Goal: Information Seeking & Learning: Learn about a topic

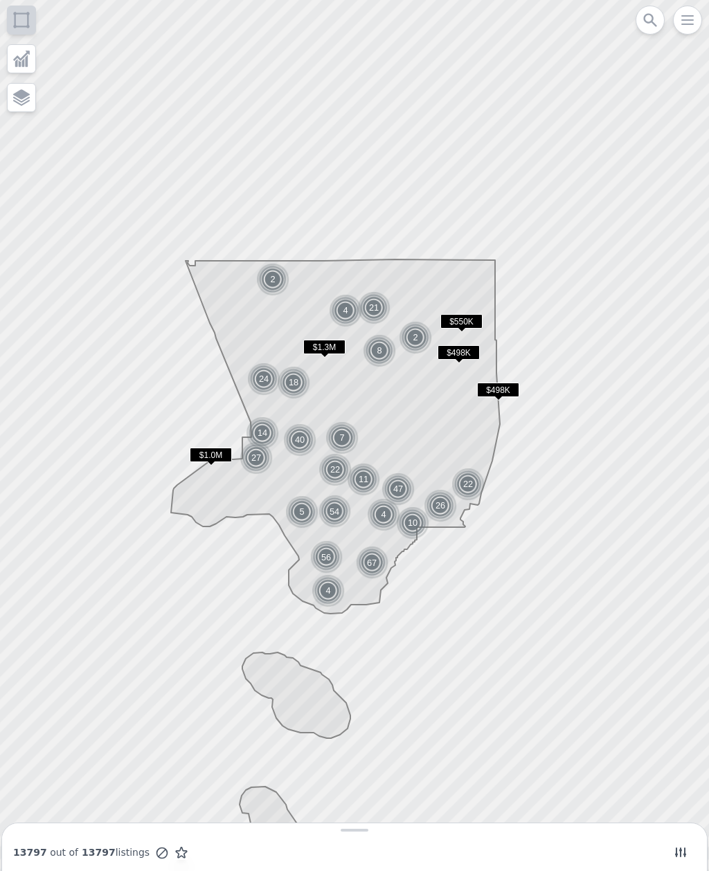
click at [309, 509] on img at bounding box center [302, 511] width 34 height 33
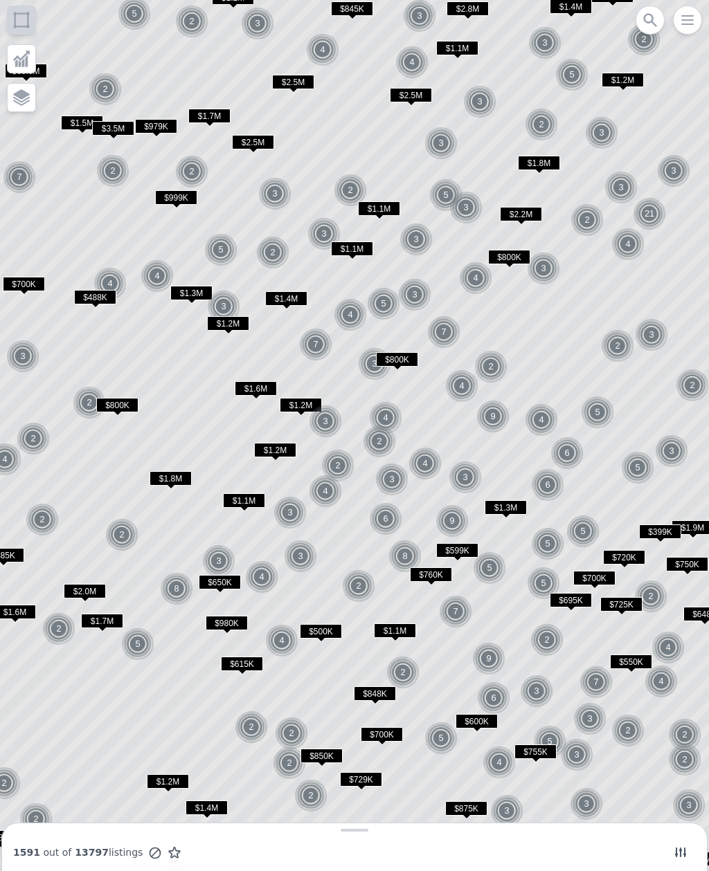
click at [469, 478] on img at bounding box center [465, 477] width 34 height 33
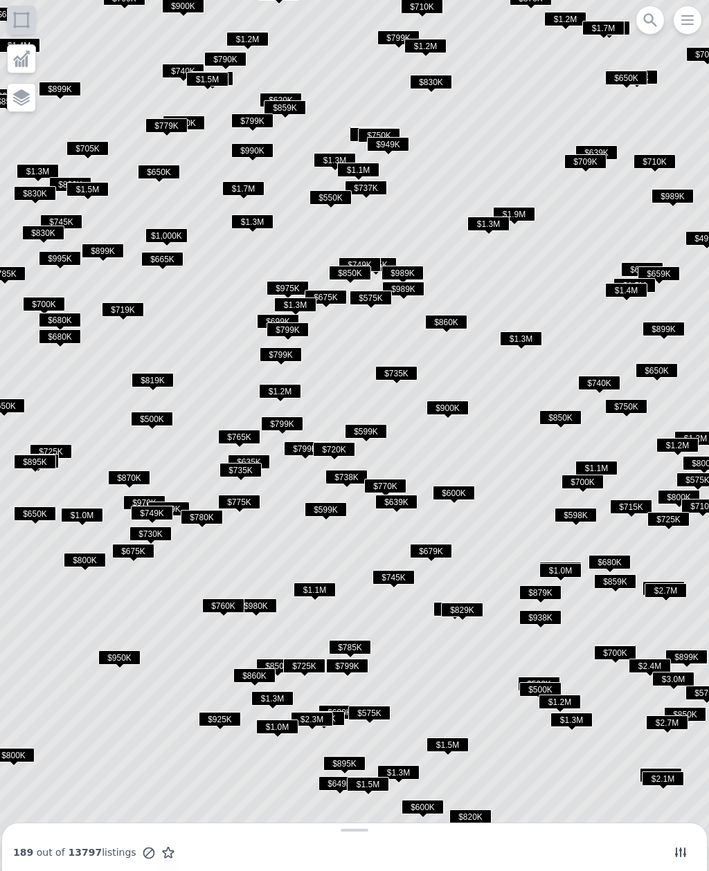
click at [459, 489] on span "$600K" at bounding box center [454, 493] width 42 height 15
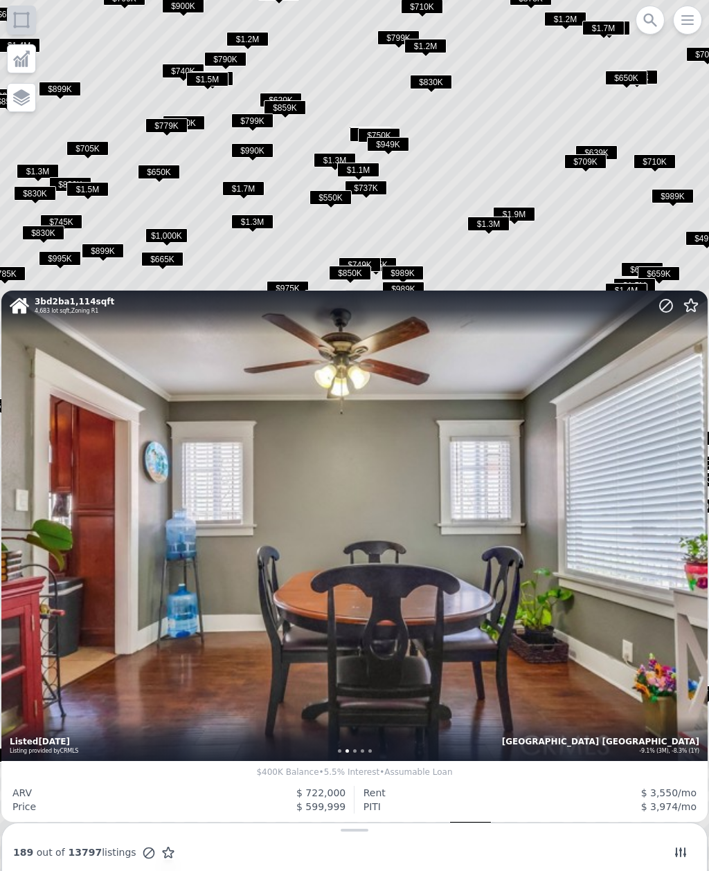
click at [640, 487] on div "3 bd 2 ba 1,114 sqft 4,683 lot sqft , Zoning R1 Los Angeles South Los Angeles -…" at bounding box center [354, 526] width 706 height 471
click at [662, 307] on icon at bounding box center [665, 306] width 17 height 17
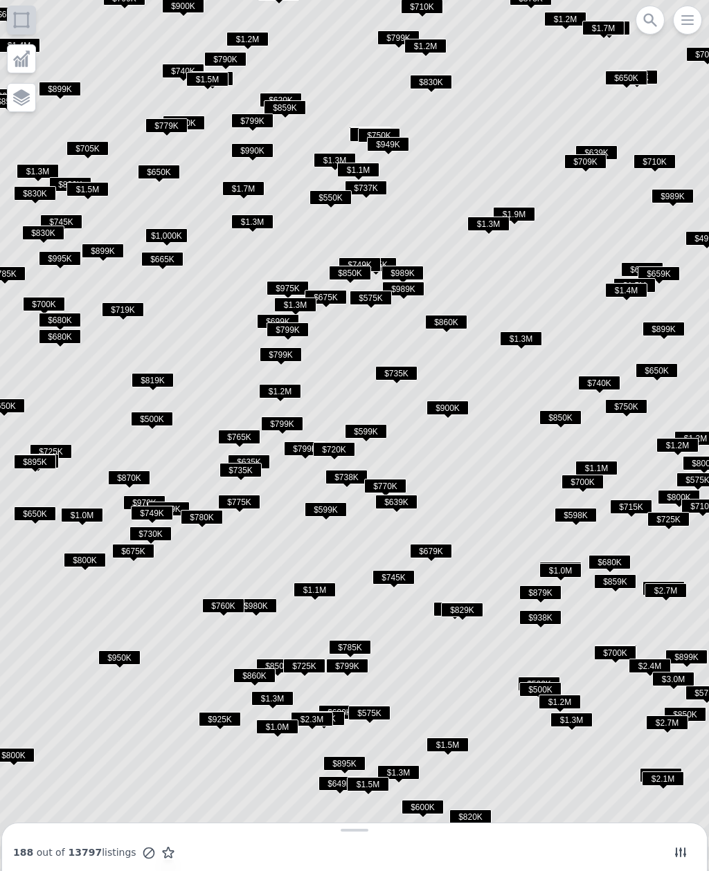
click at [350, 475] on span "$738K" at bounding box center [346, 477] width 42 height 15
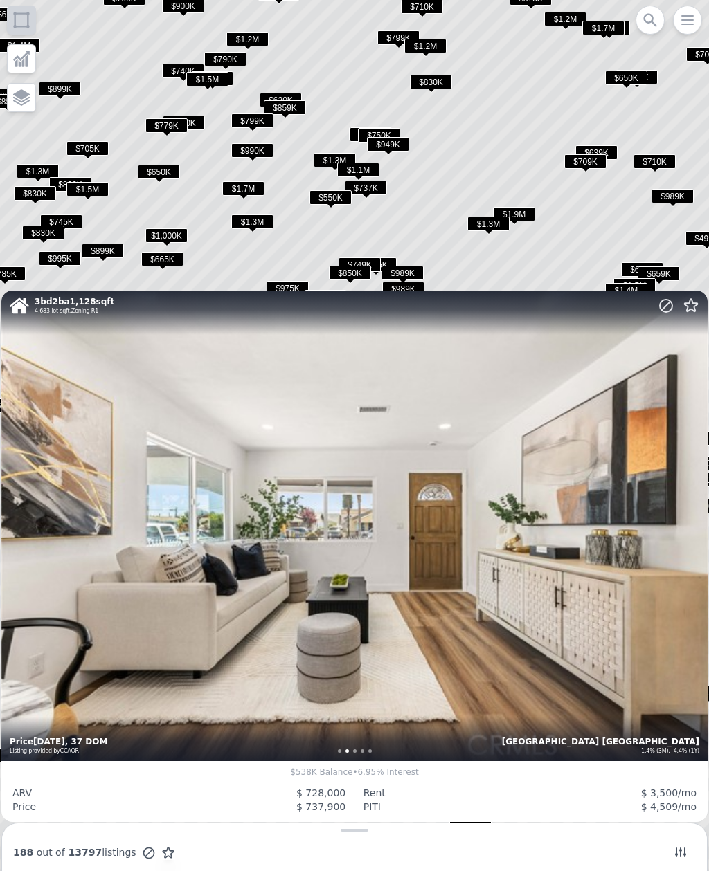
click at [646, 417] on div "3 bd 2 ba 1,128 sqft 4,683 lot sqft , Zoning R1 Los Angeles South Los Angeles 1…" at bounding box center [354, 526] width 706 height 471
click at [694, 313] on icon at bounding box center [690, 306] width 17 height 17
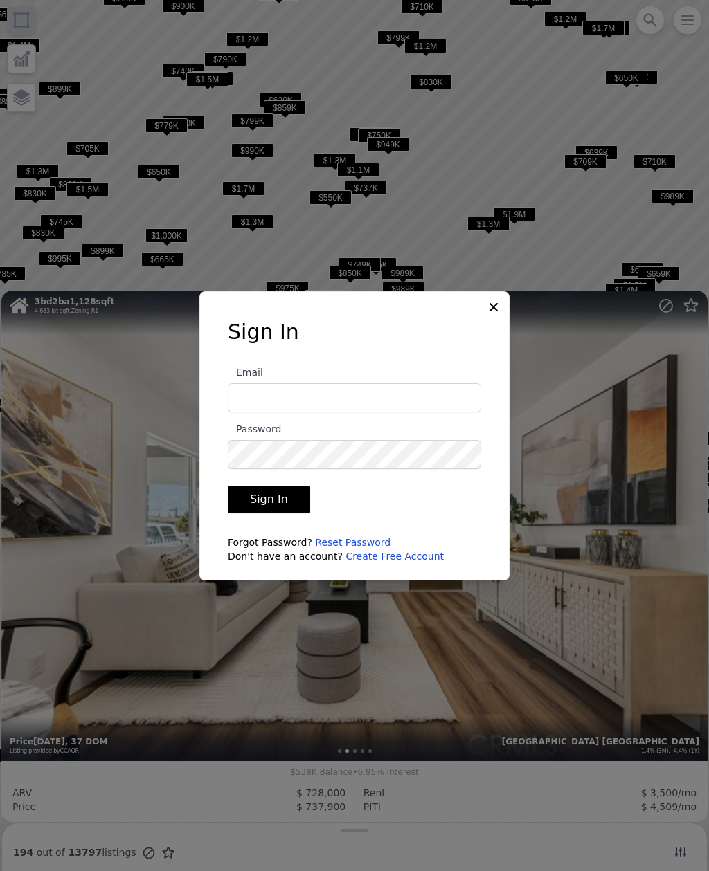
click at [526, 475] on div at bounding box center [354, 435] width 709 height 871
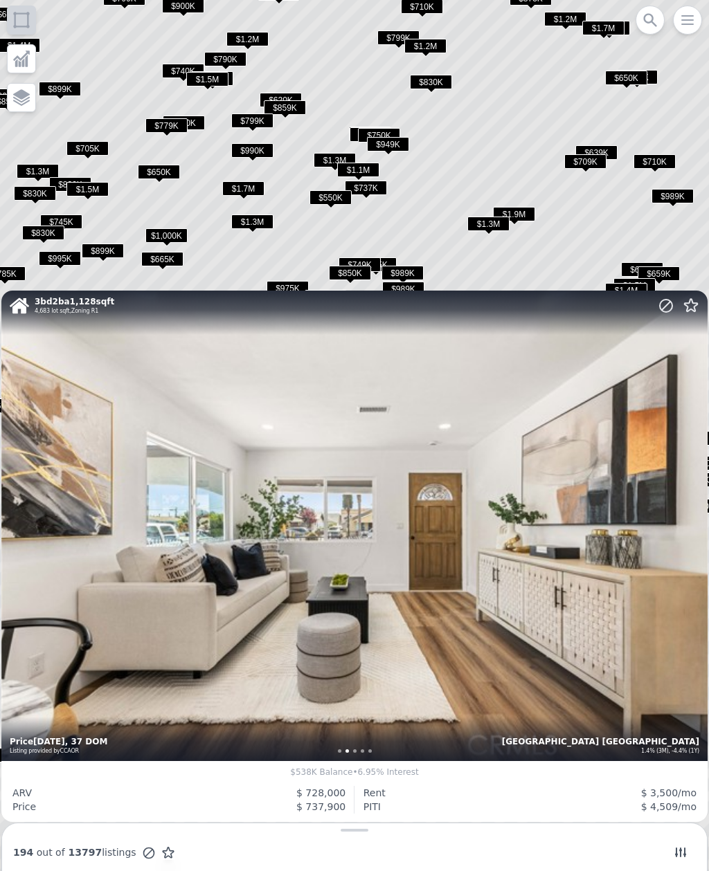
click at [694, 310] on icon at bounding box center [690, 305] width 13 height 12
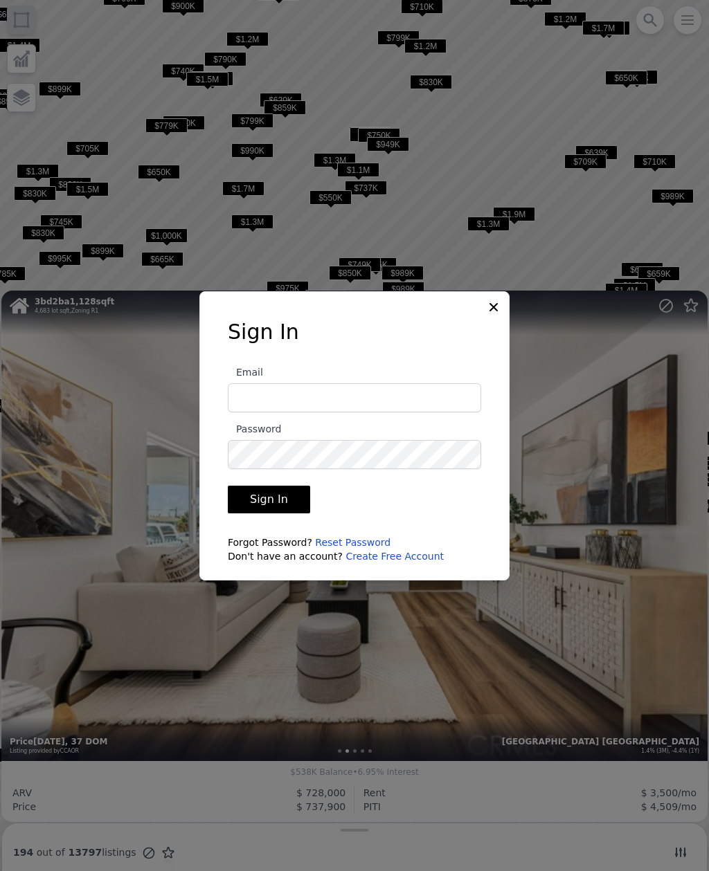
click at [495, 314] on icon at bounding box center [493, 307] width 14 height 14
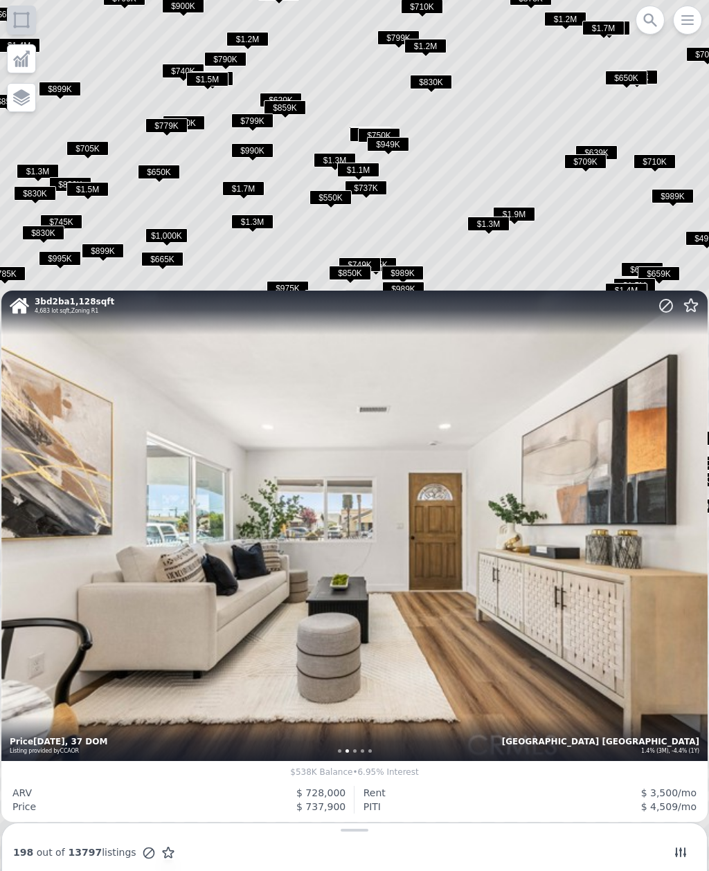
click at [691, 313] on icon at bounding box center [690, 306] width 17 height 17
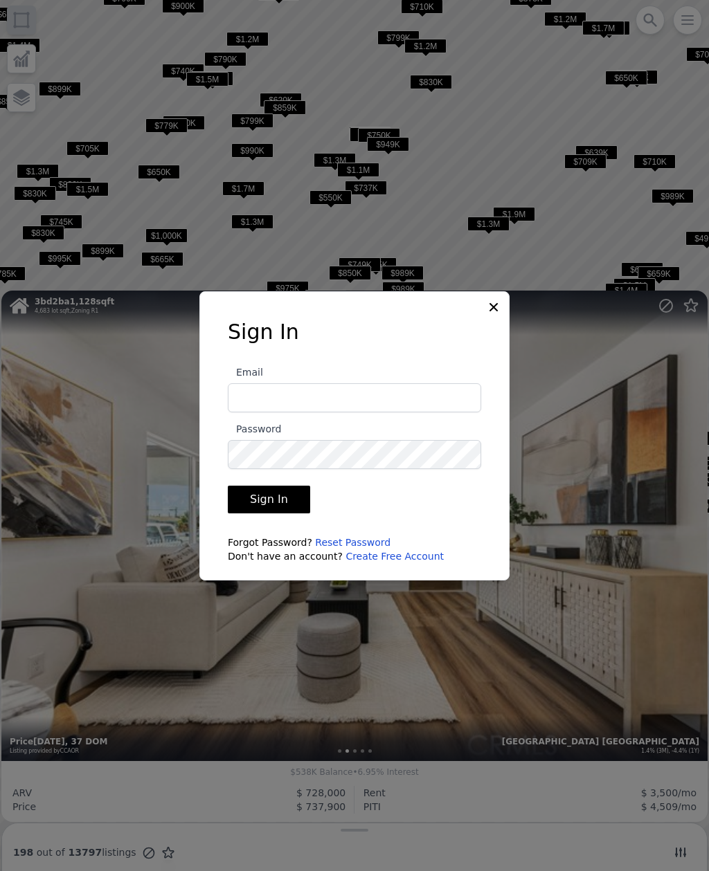
click at [487, 314] on icon at bounding box center [493, 307] width 14 height 14
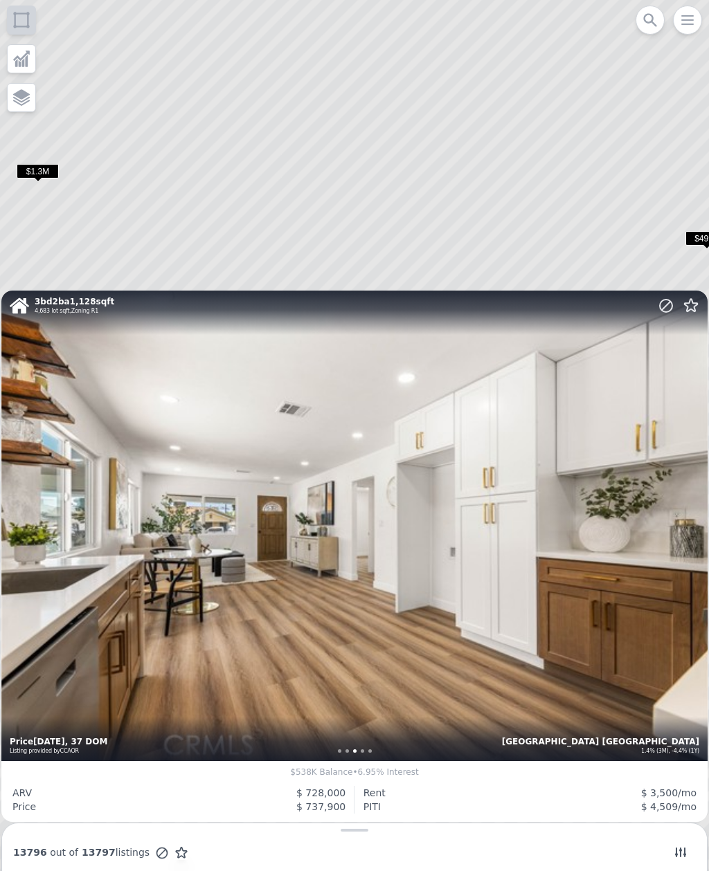
click at [688, 310] on icon at bounding box center [690, 306] width 17 height 17
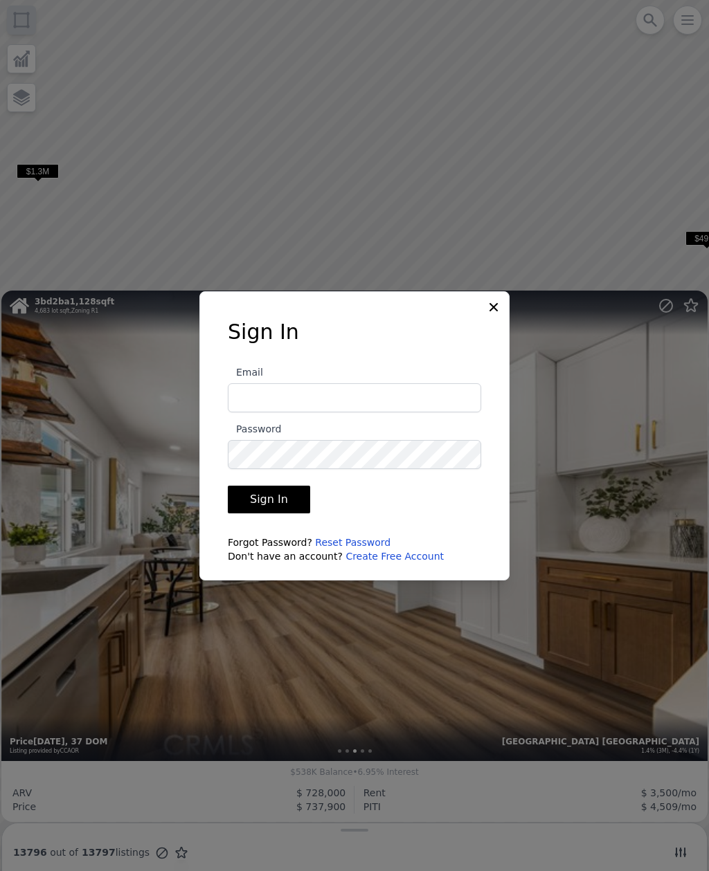
click at [492, 314] on icon at bounding box center [493, 307] width 14 height 14
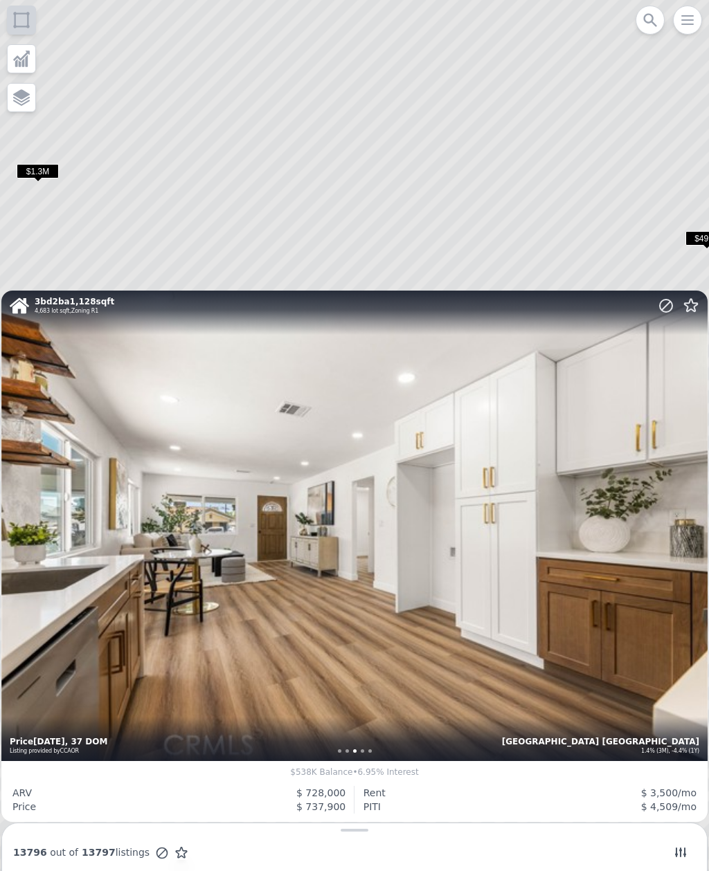
click at [662, 311] on circle at bounding box center [665, 306] width 12 height 12
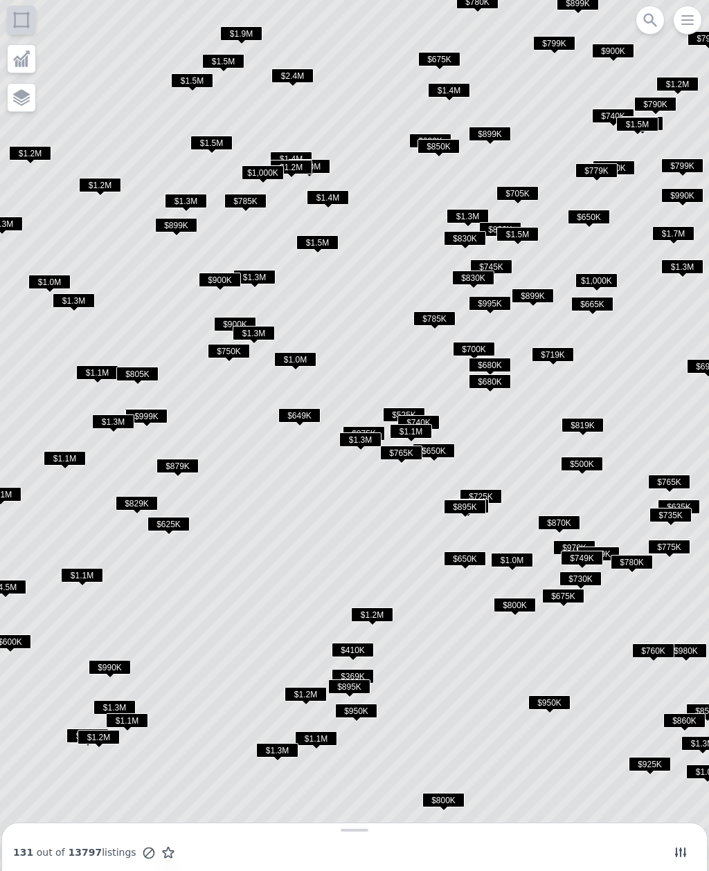
click at [146, 368] on span "$805K" at bounding box center [137, 374] width 42 height 15
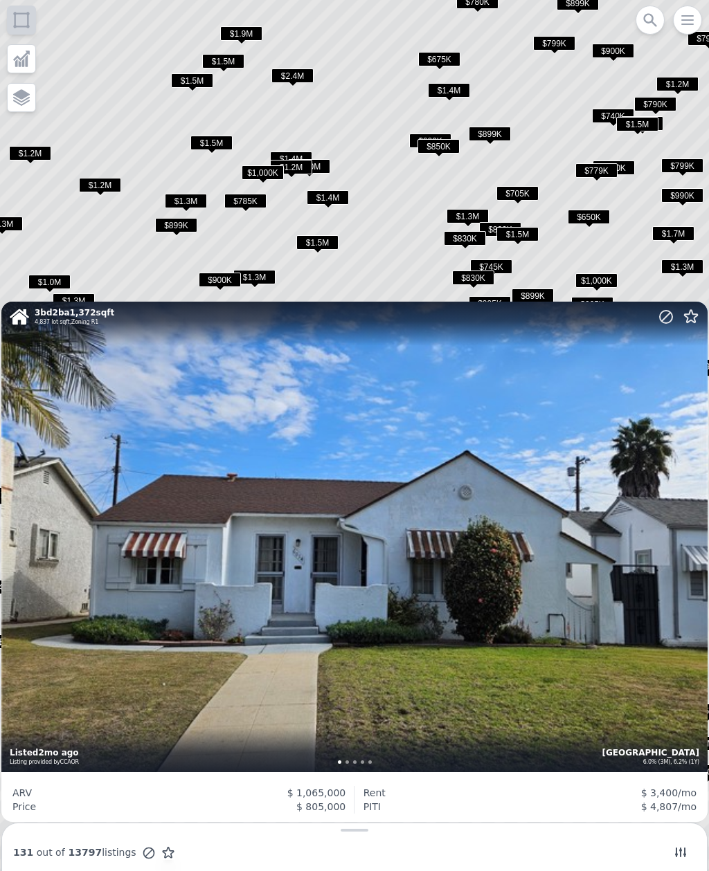
click at [518, 567] on div "3 bd 2 ba 1,372 sqft 4,837 lot sqft , Zoning R1 Los Angeles Hyde Park 6.0% (3M)…" at bounding box center [354, 537] width 706 height 471
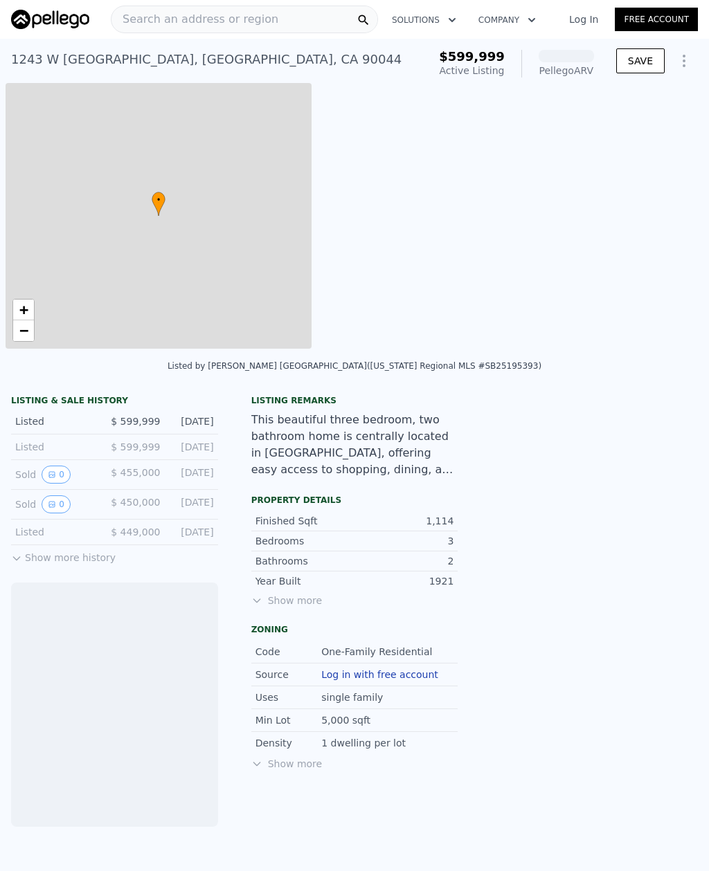
scroll to position [0, 6]
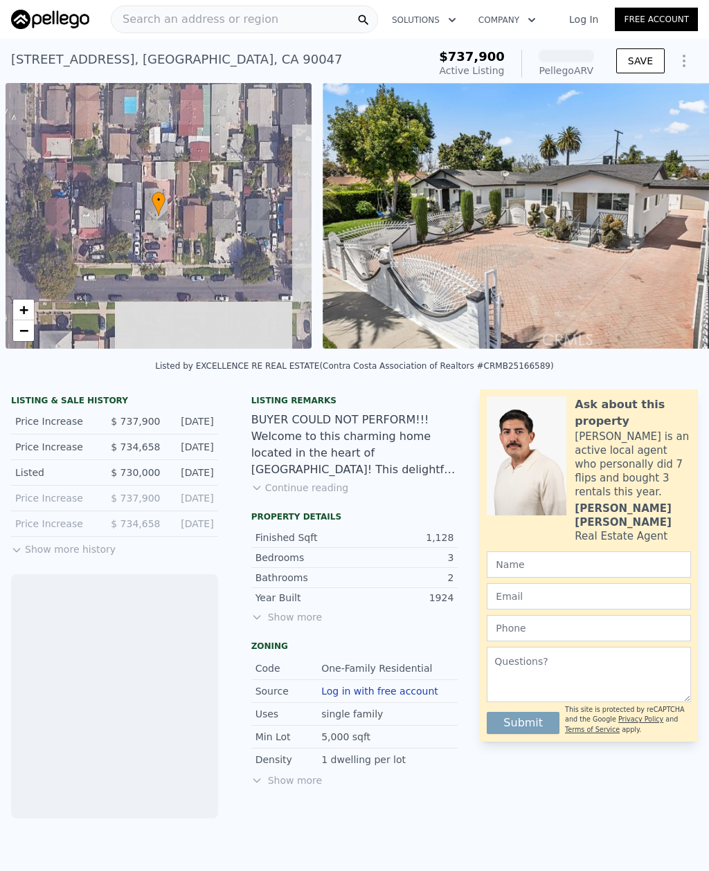
scroll to position [0, 6]
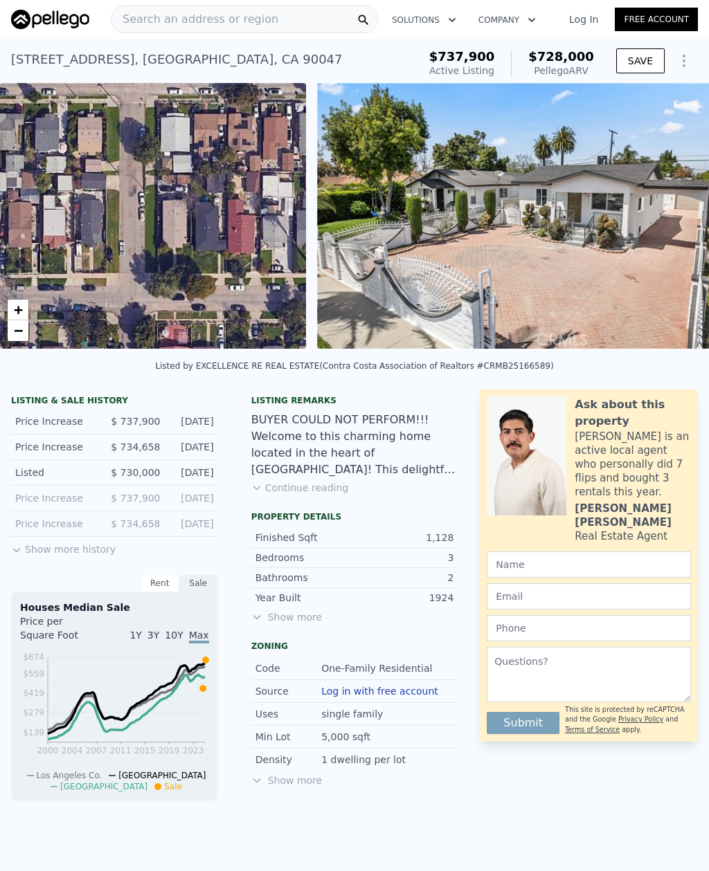
click at [211, 235] on div "• + −" at bounding box center [153, 216] width 306 height 266
click at [305, 254] on div "• + −" at bounding box center [153, 216] width 306 height 266
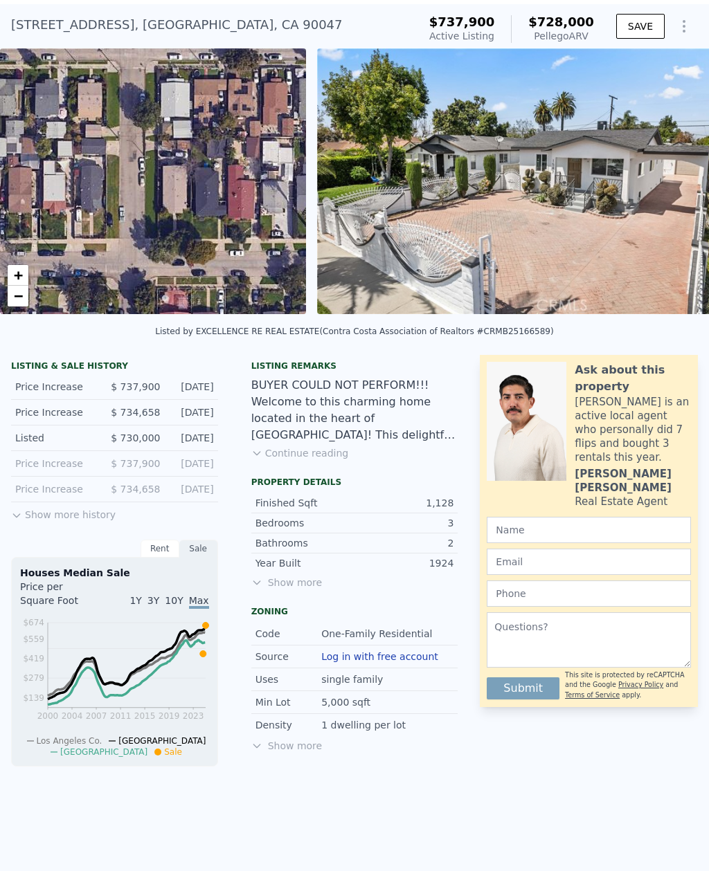
scroll to position [37, 0]
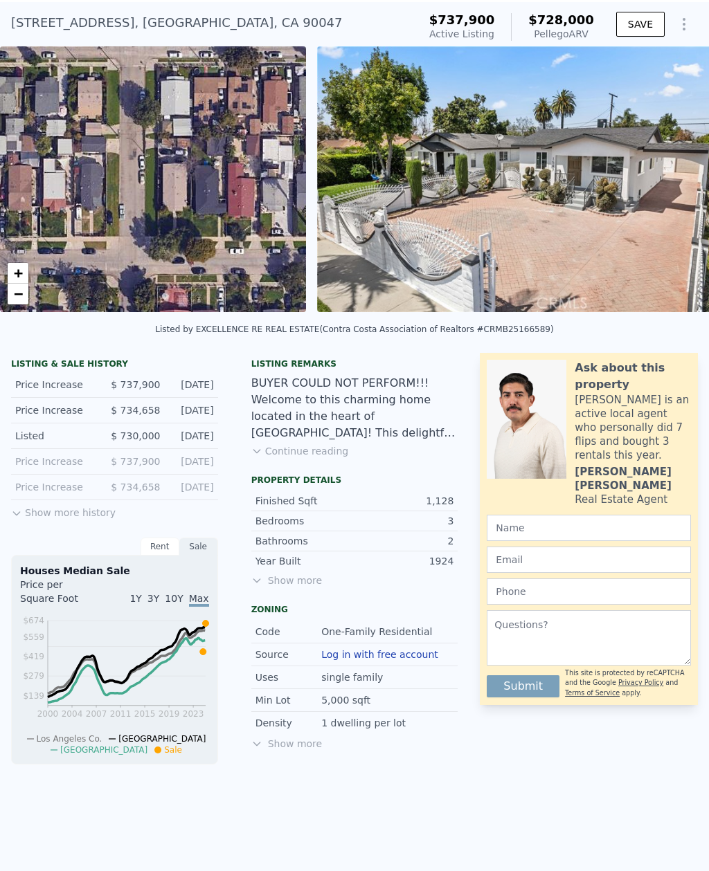
click at [286, 224] on div "• + −" at bounding box center [153, 179] width 306 height 266
click at [258, 457] on button "Continue reading" at bounding box center [300, 451] width 98 height 14
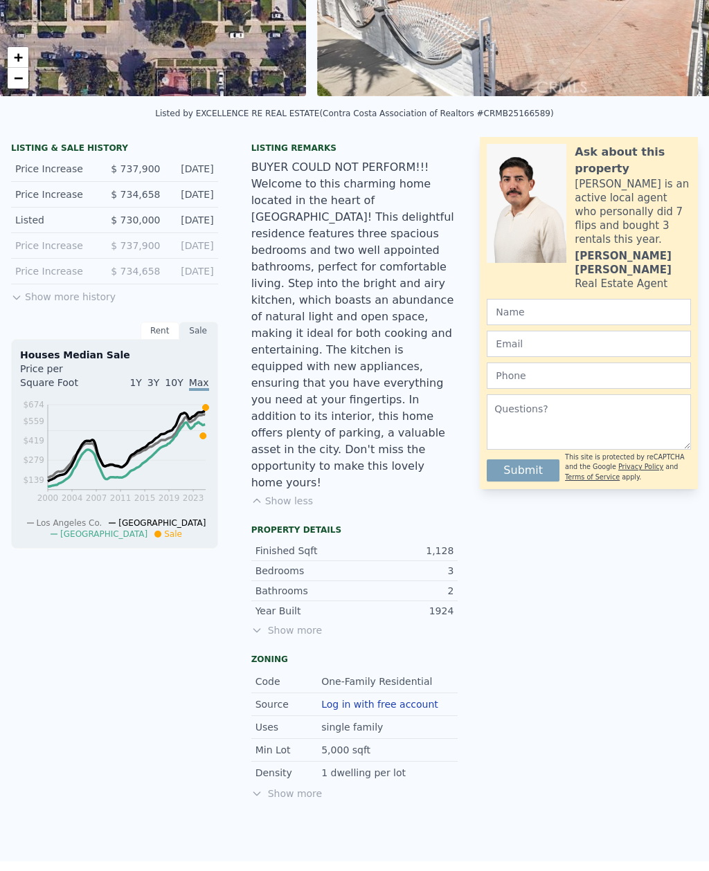
scroll to position [280, 0]
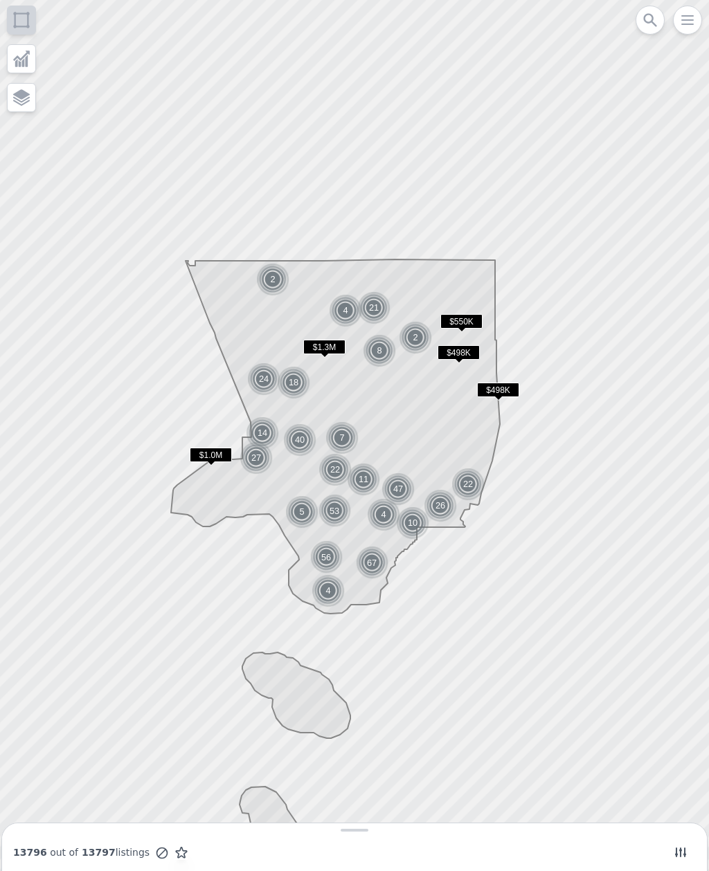
click at [333, 504] on img at bounding box center [335, 510] width 36 height 35
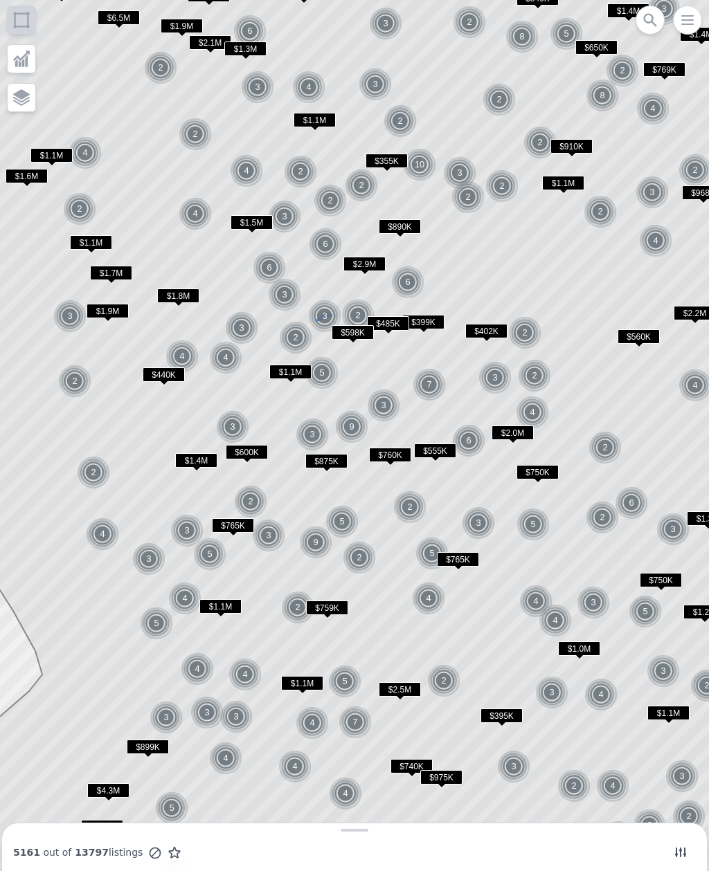
click at [320, 311] on img at bounding box center [325, 316] width 34 height 33
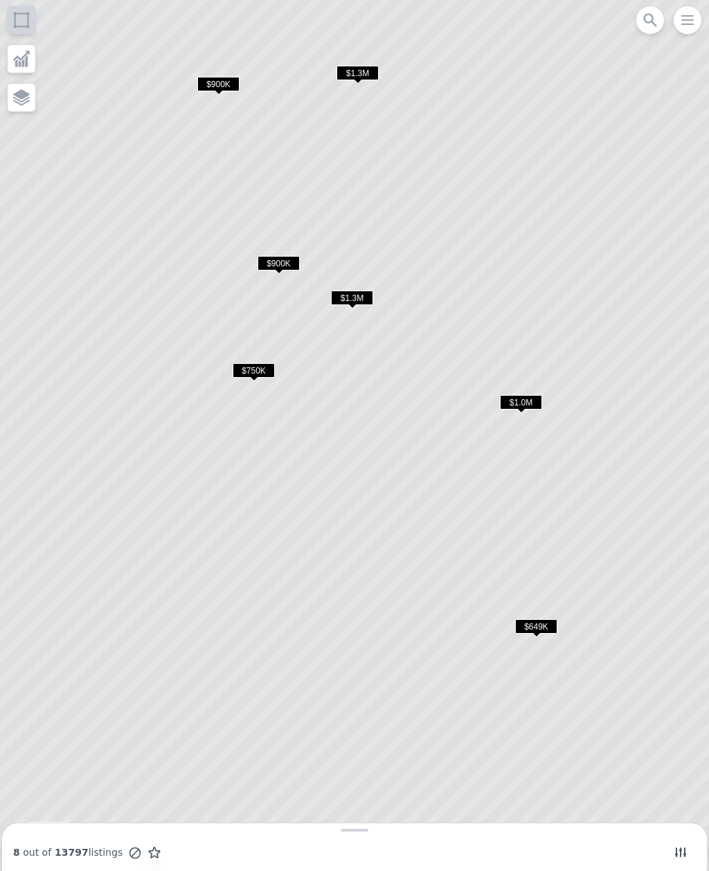
click at [262, 370] on span "$750K" at bounding box center [254, 370] width 42 height 15
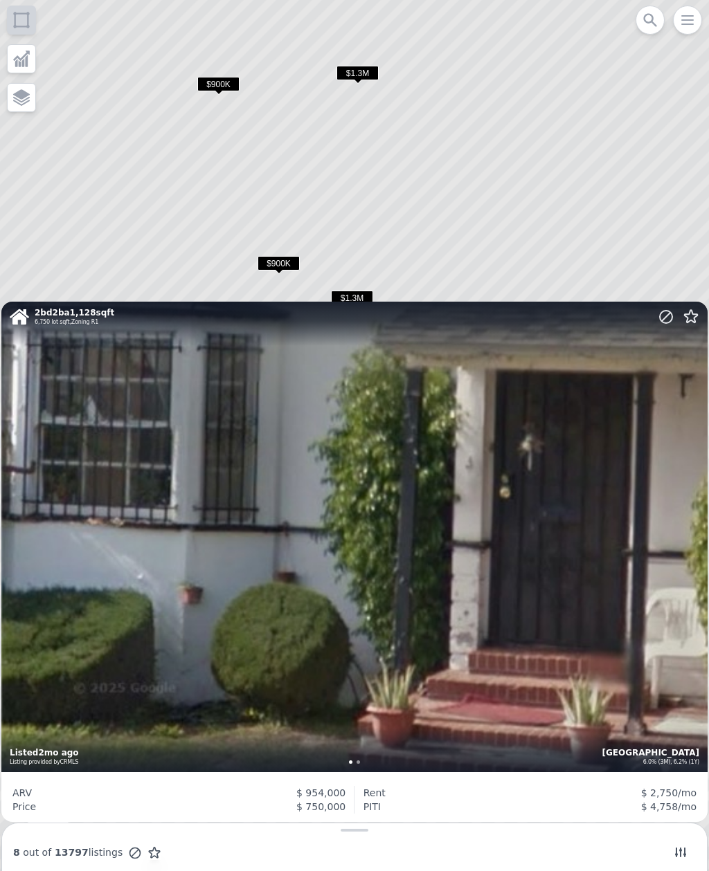
click at [448, 534] on div "2 bd 2 ba 1,128 sqft 6,750 lot sqft , Zoning R1 Los Angeles Hyde Park 6.0% (3M)…" at bounding box center [354, 537] width 706 height 471
click at [431, 504] on div "2 bd 2 ba 1,128 sqft 6,750 lot sqft , Zoning R1 Los Angeles Hyde Park 6.0% (3M)…" at bounding box center [354, 537] width 706 height 471
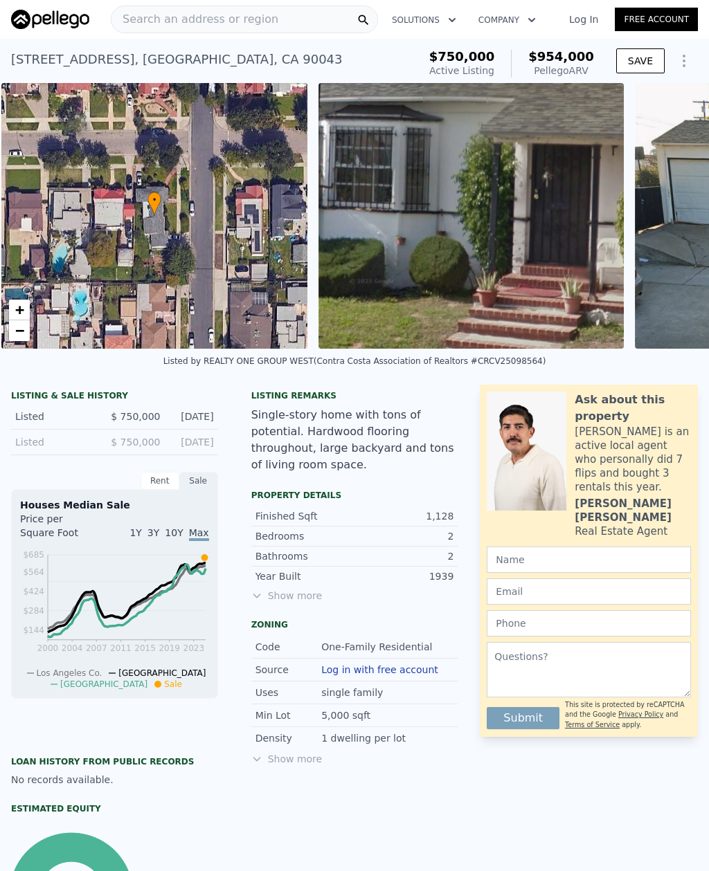
scroll to position [0, 6]
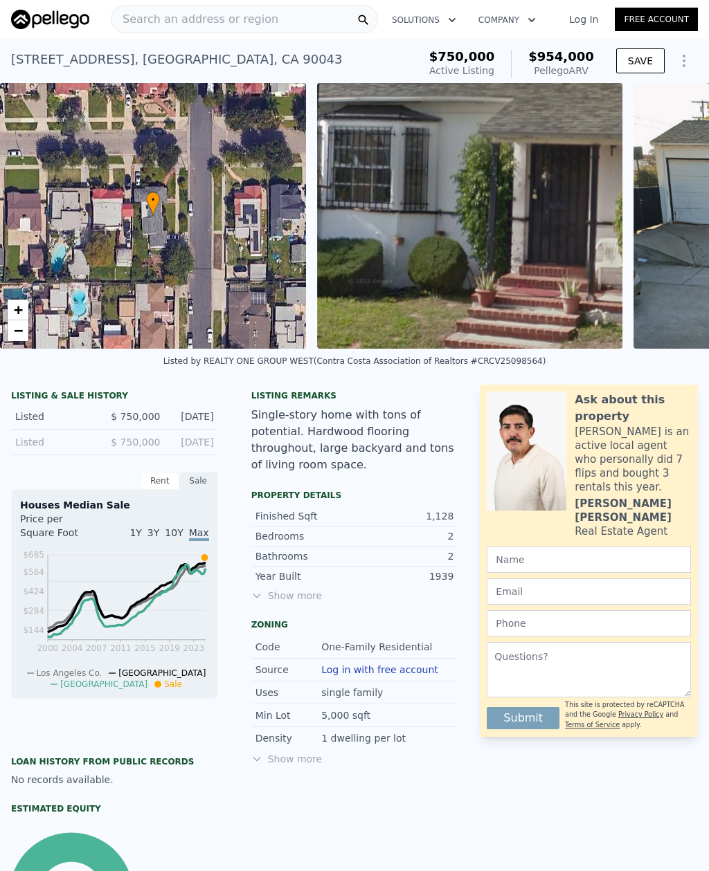
click at [513, 277] on img at bounding box center [470, 216] width 306 height 266
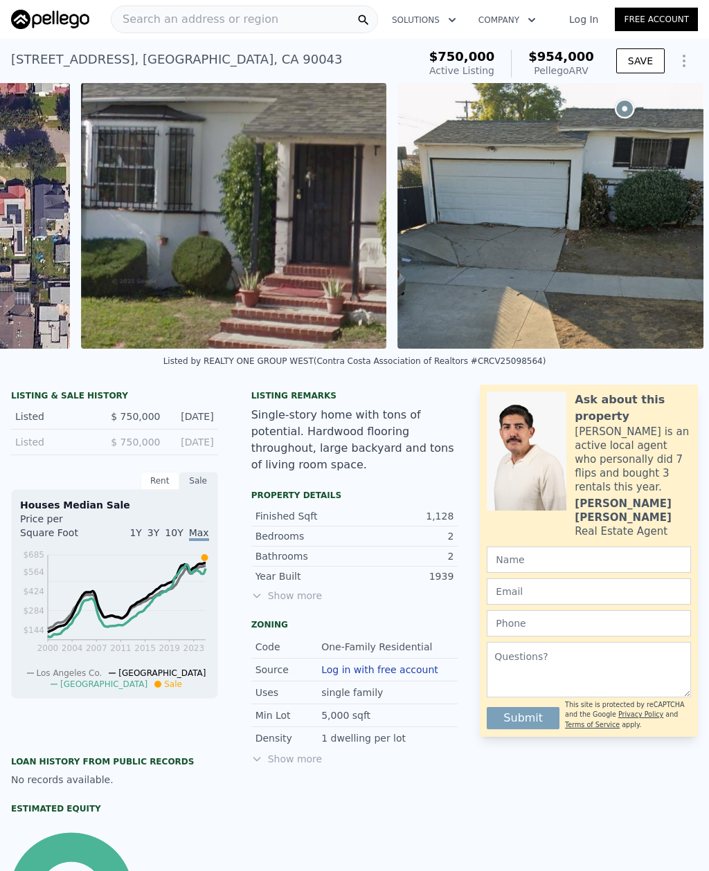
scroll to position [0, 242]
